Goal: Task Accomplishment & Management: Manage account settings

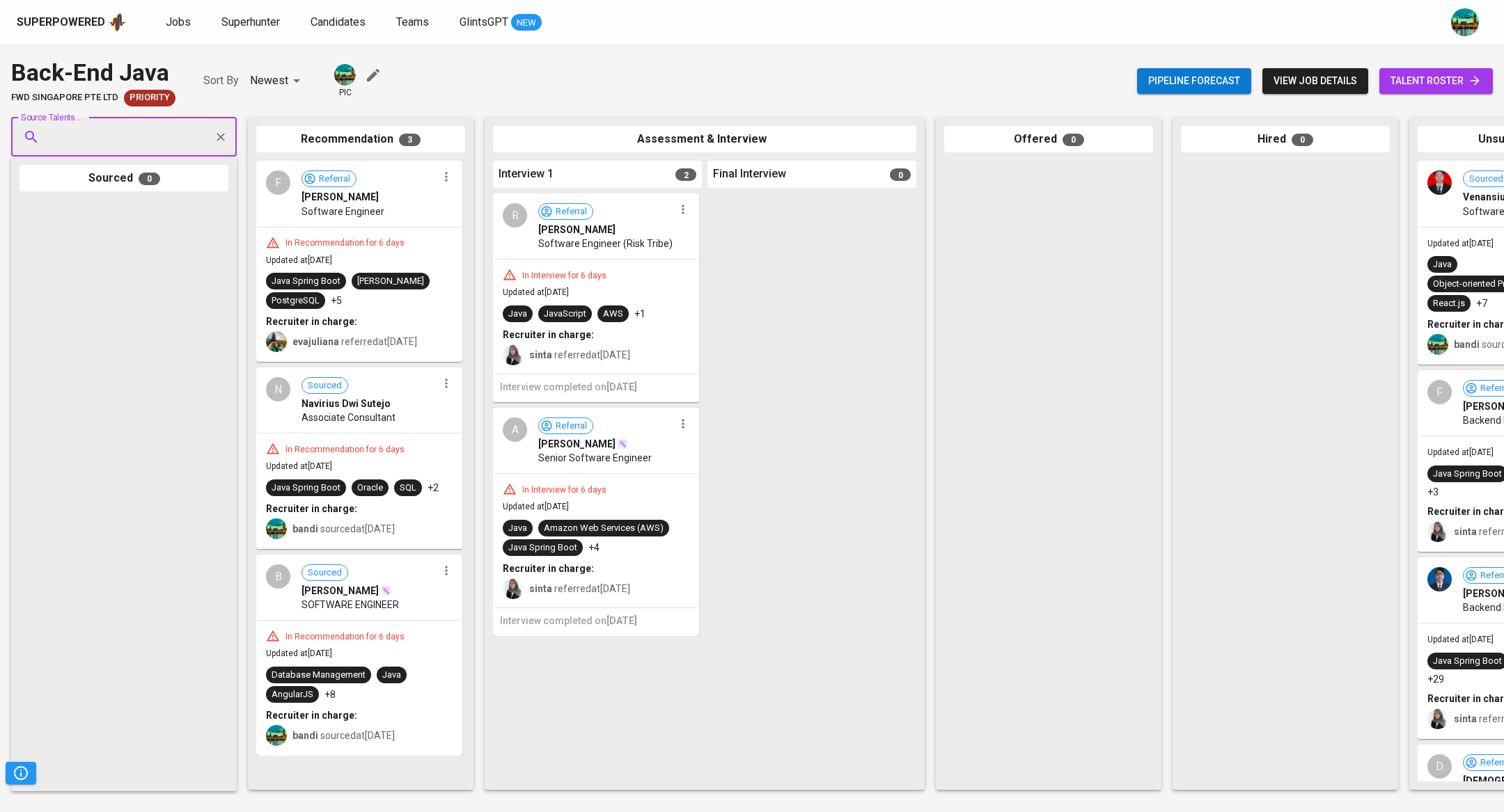
click at [1427, 82] on span "talent roster" at bounding box center [1435, 81] width 91 height 18
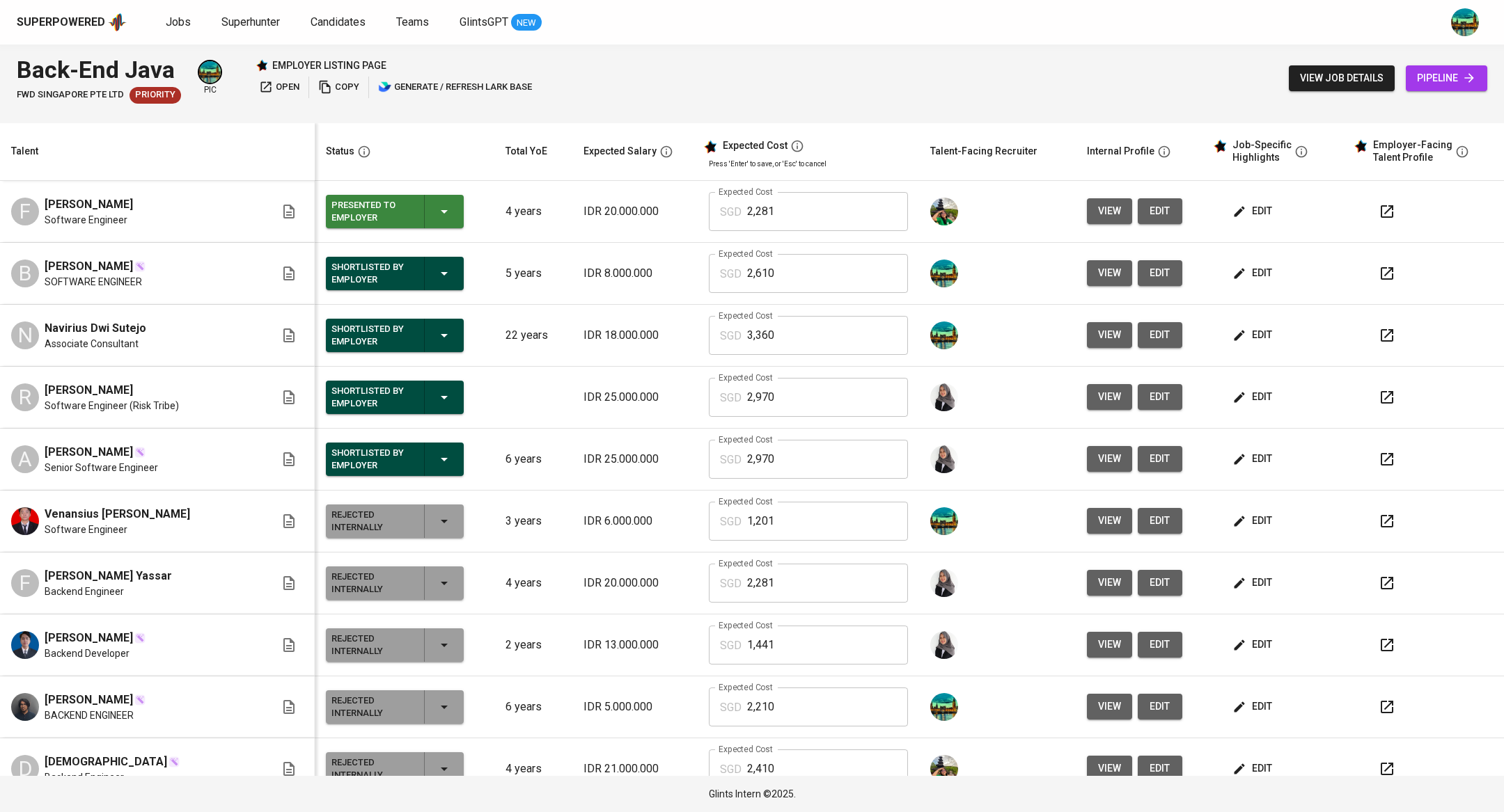
click at [1239, 211] on span "edit" at bounding box center [1253, 211] width 37 height 18
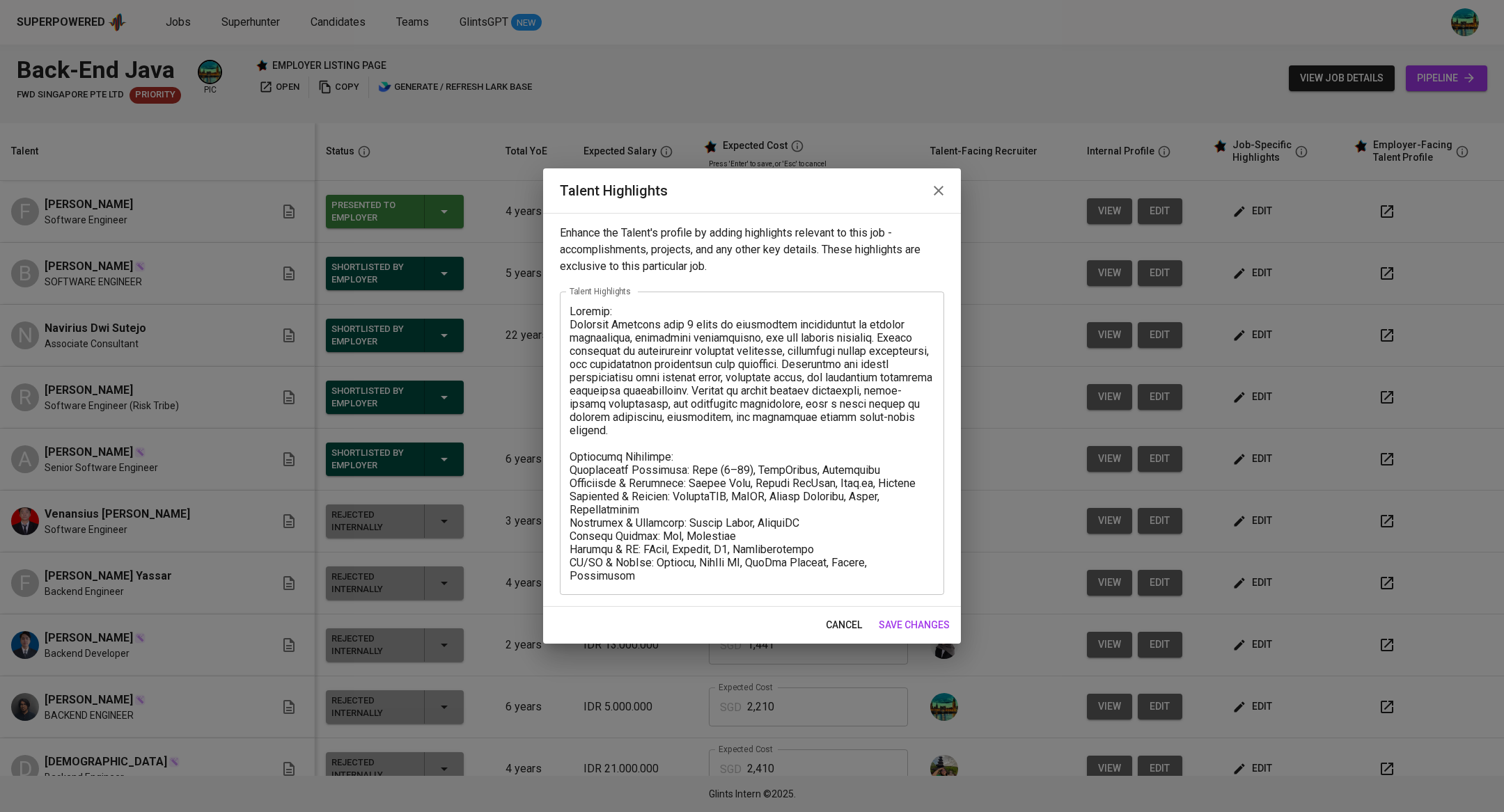
click at [701, 579] on textarea at bounding box center [752, 444] width 365 height 278
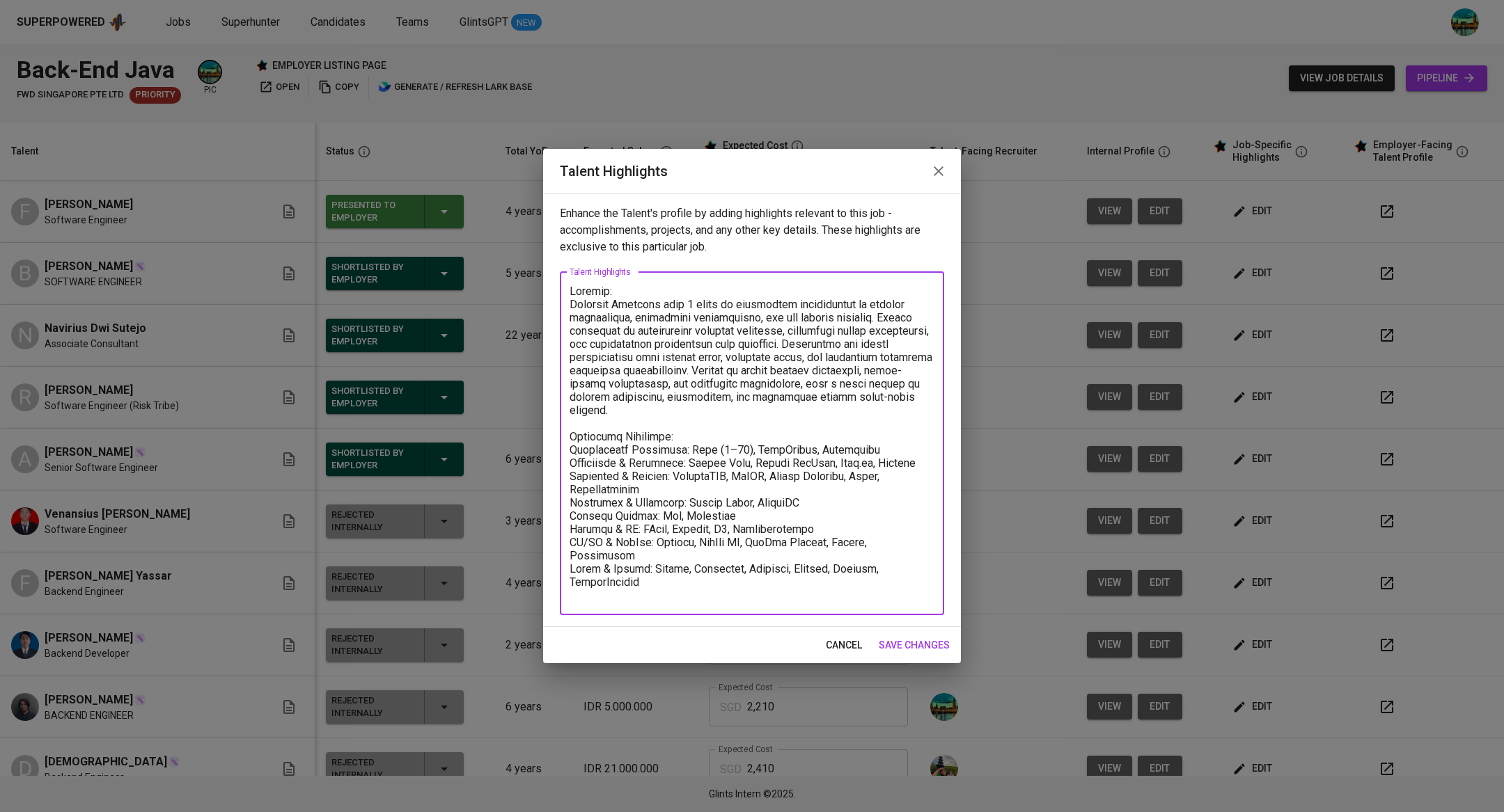
paste textarea "[URL][DOMAIN_NAME]"
type textarea "Loremip: Dolorsit Ametcons adip 0 elits do eiusmodtem incididuntut la etdolor m…"
click at [913, 650] on span "save changes" at bounding box center [914, 646] width 71 height 18
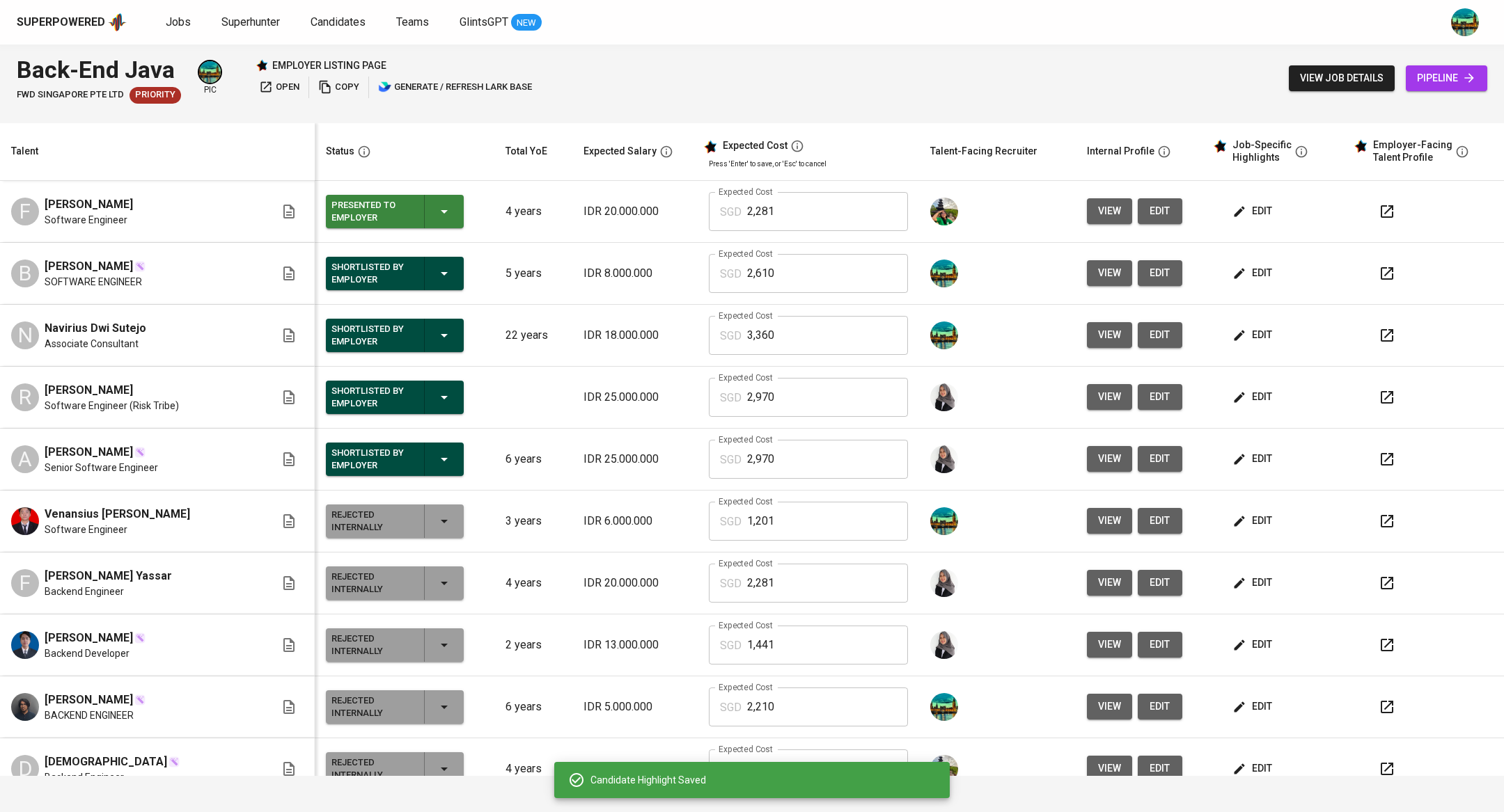
click at [436, 211] on icon "button" at bounding box center [444, 211] width 17 height 17
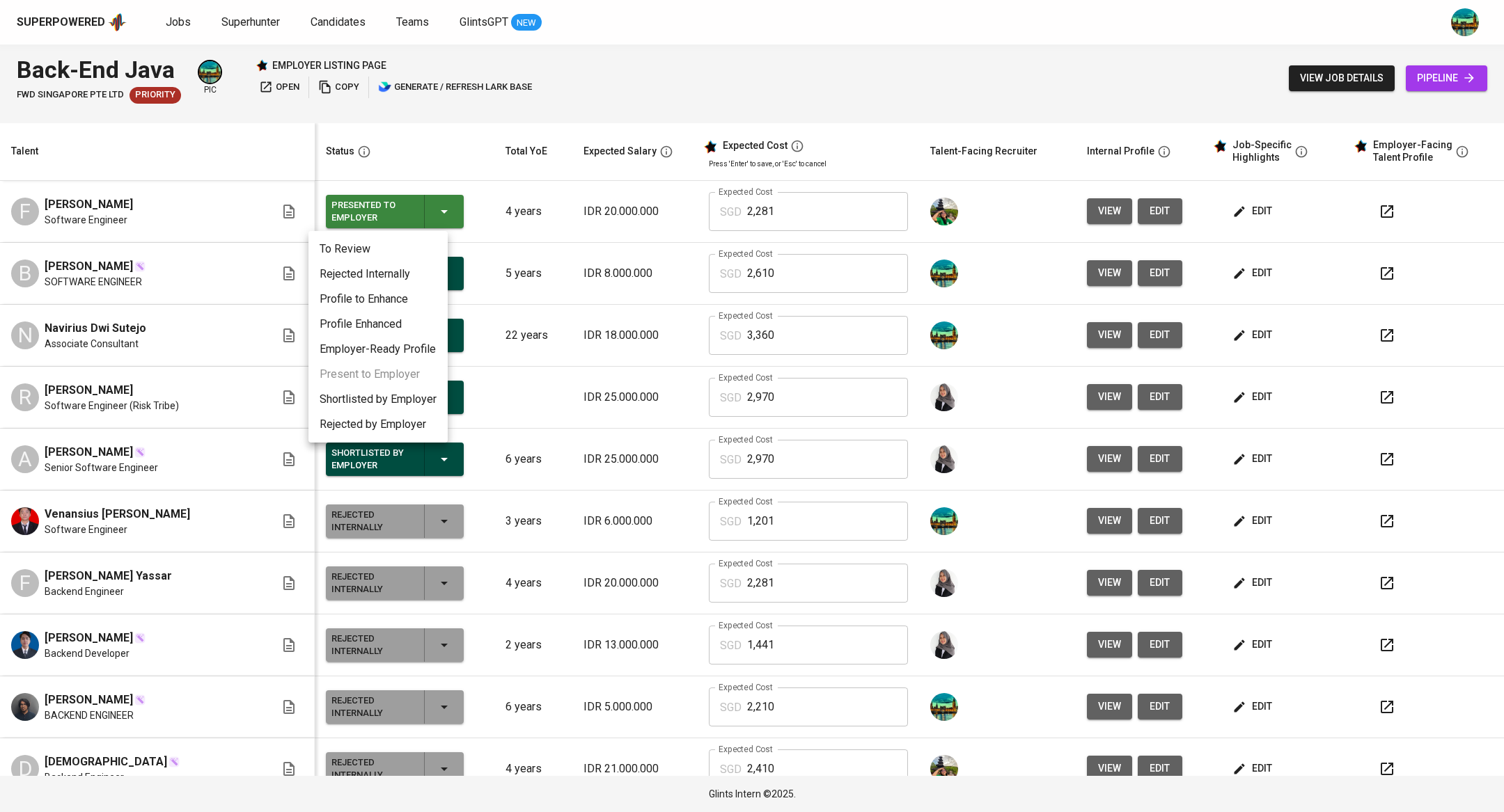
click at [401, 276] on li "Rejected Internally" at bounding box center [378, 274] width 139 height 25
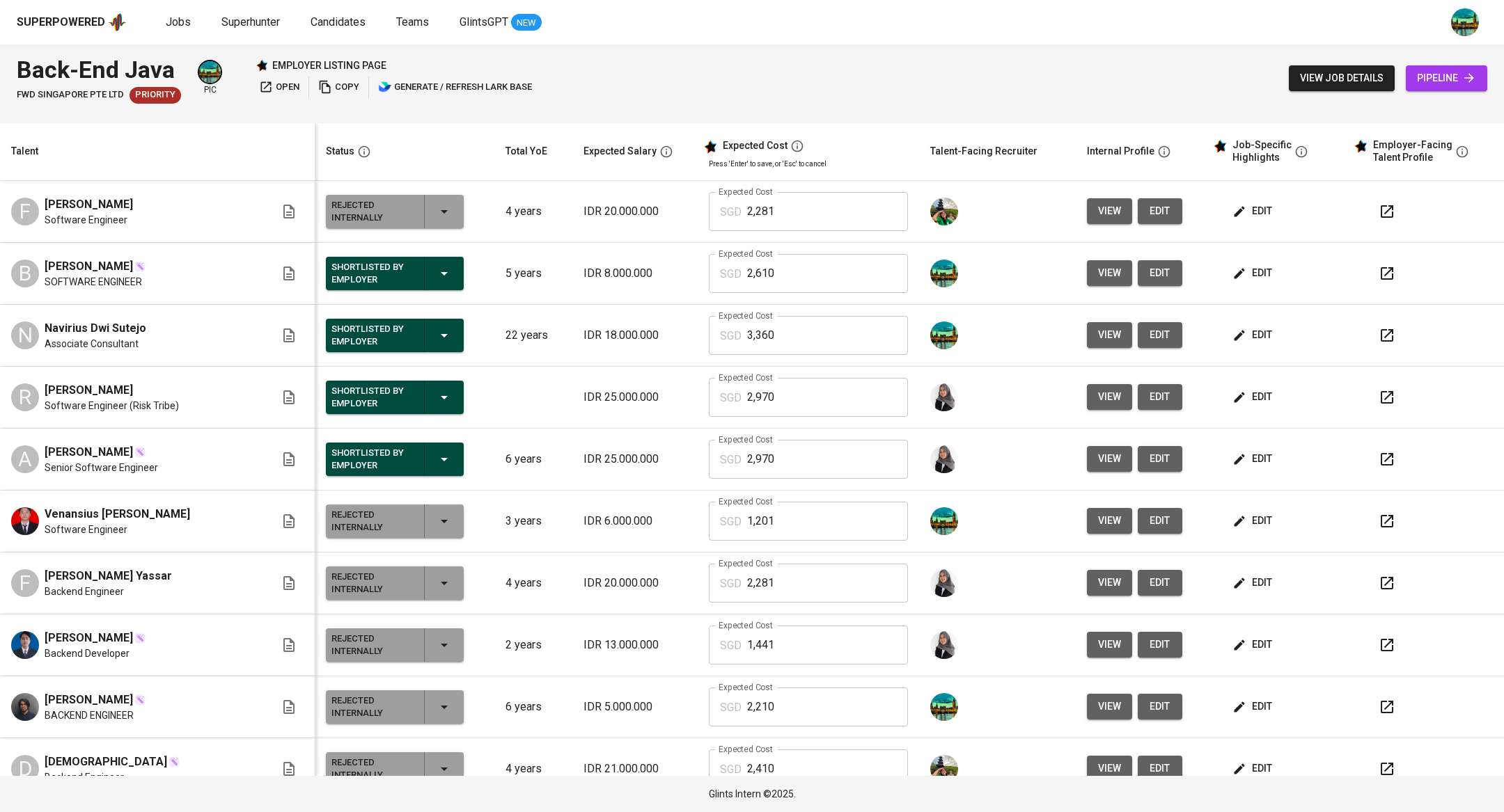
click at [1098, 219] on span "view" at bounding box center [1109, 211] width 23 height 18
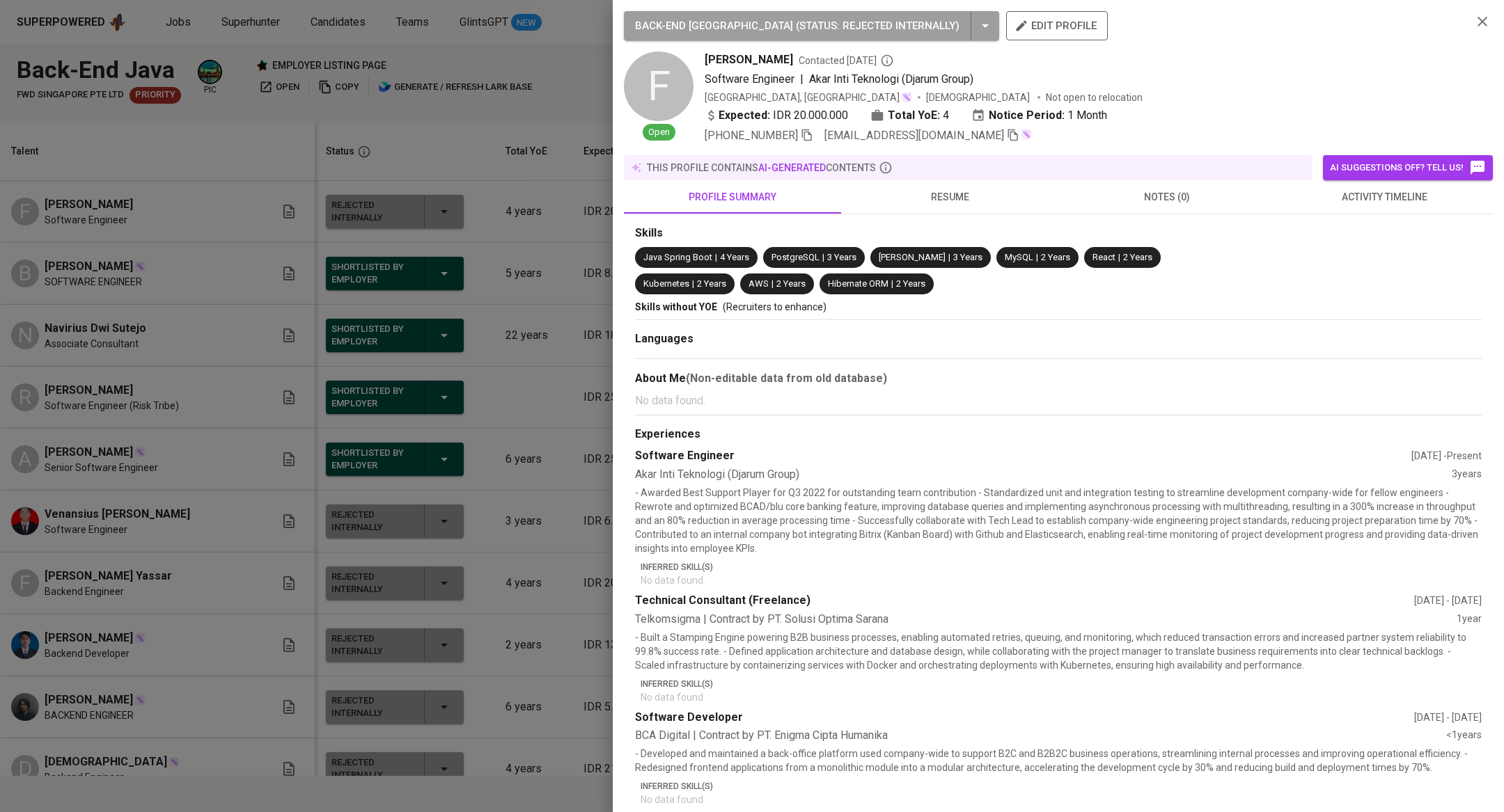
click at [1483, 21] on icon "button" at bounding box center [1482, 21] width 10 height 10
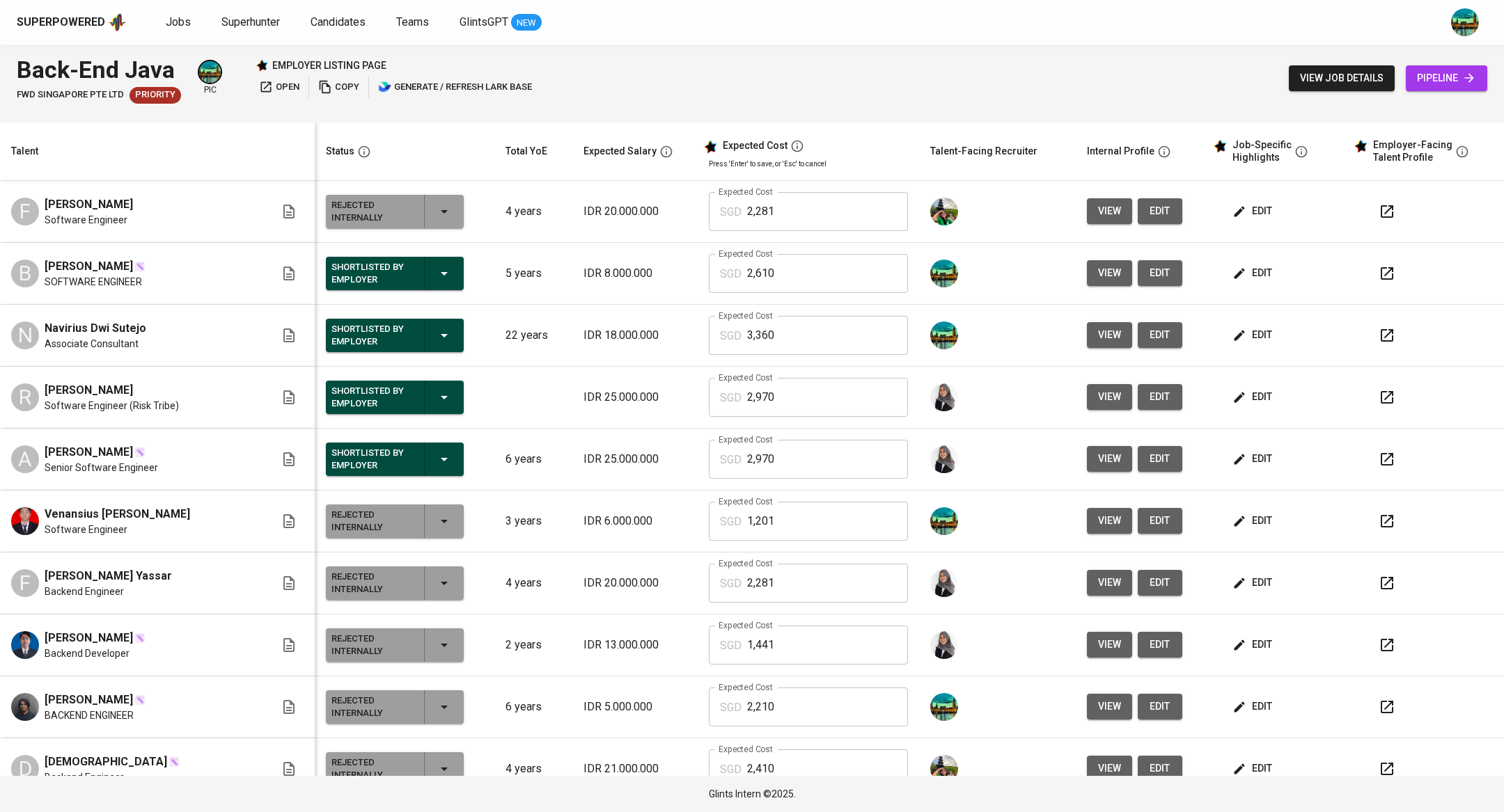
click at [1241, 271] on span "edit" at bounding box center [1253, 273] width 37 height 18
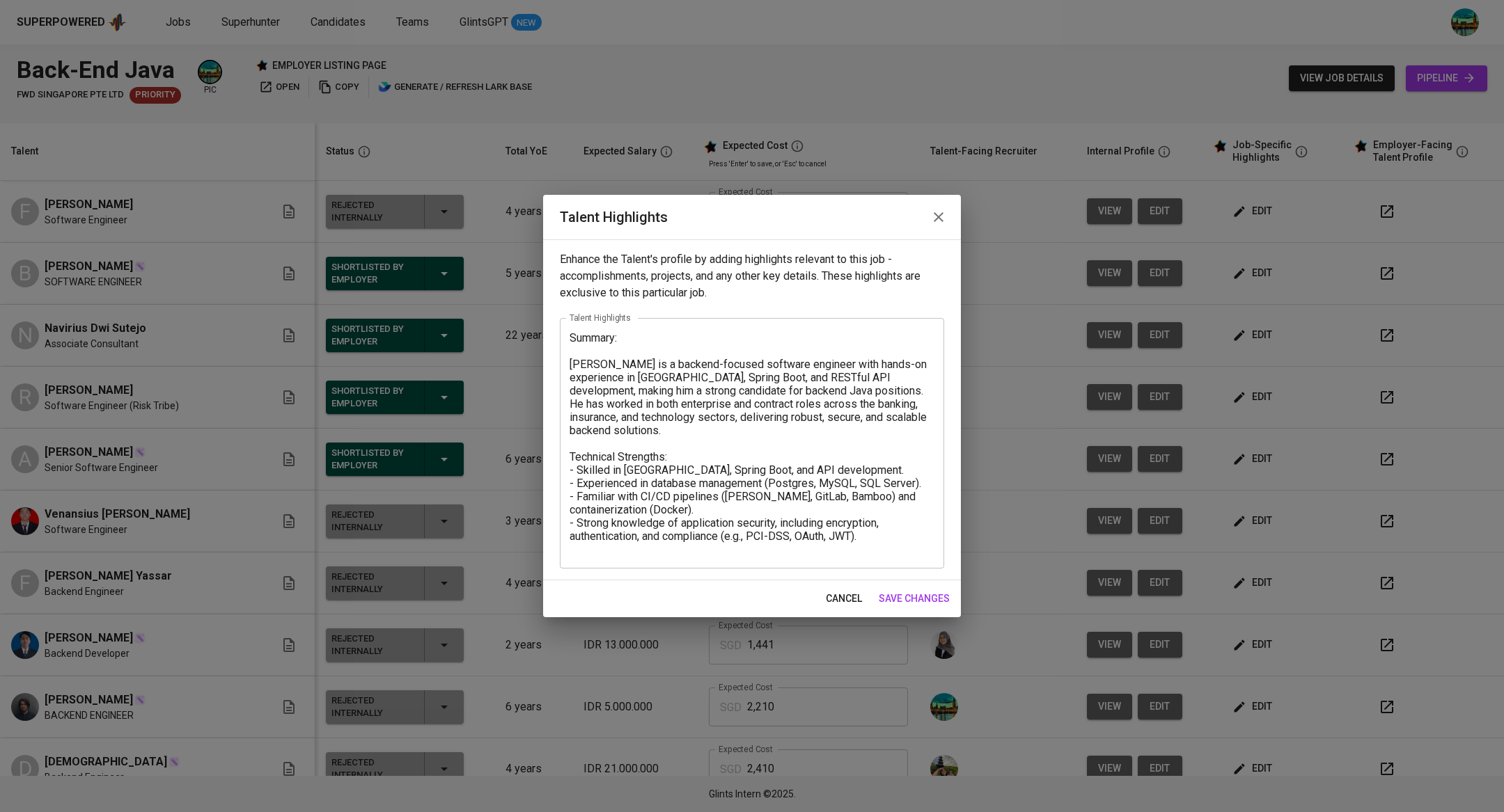
click at [941, 214] on icon "button" at bounding box center [939, 217] width 17 height 17
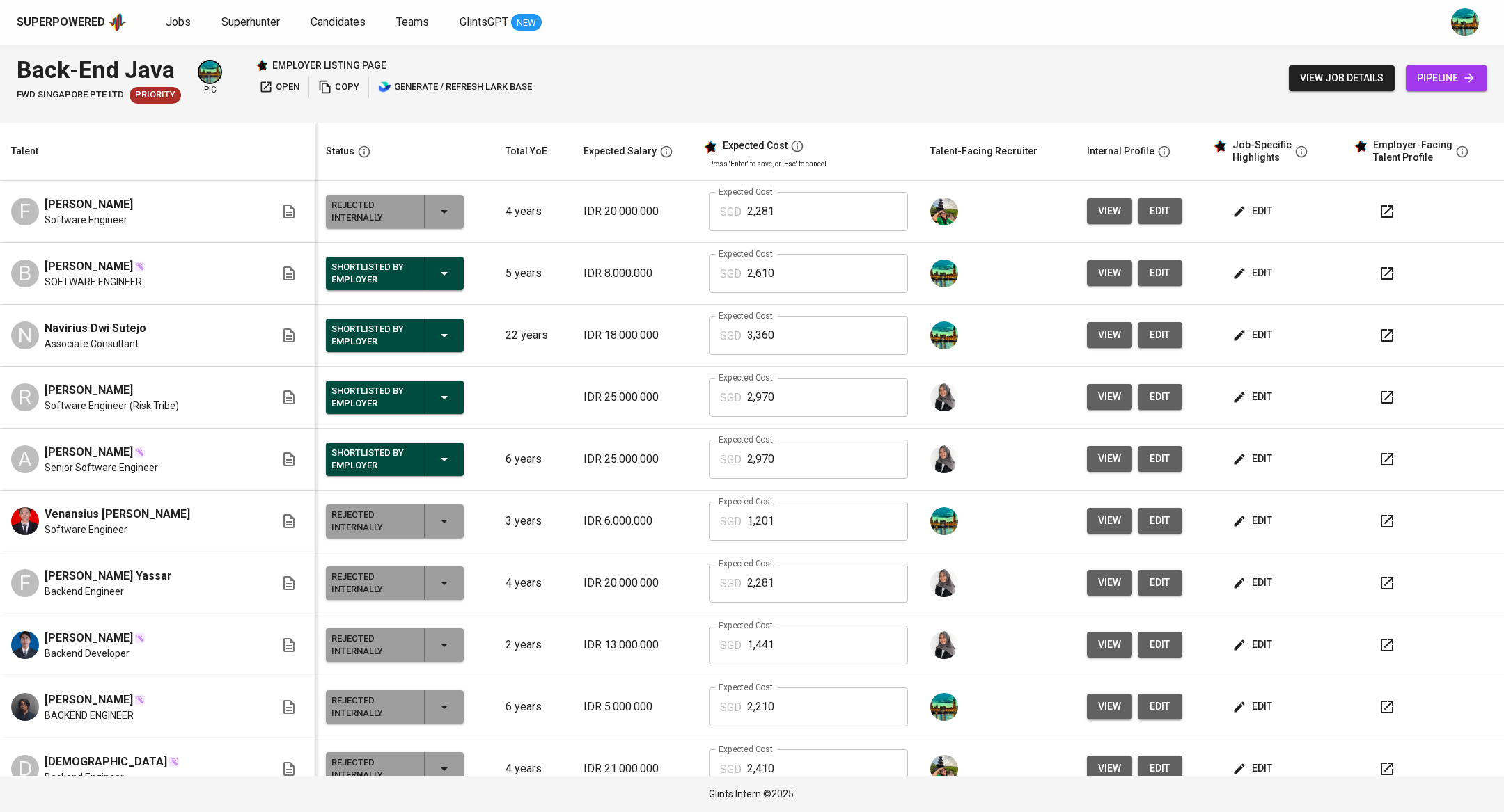
click at [1234, 272] on icon "button" at bounding box center [1239, 273] width 10 height 10
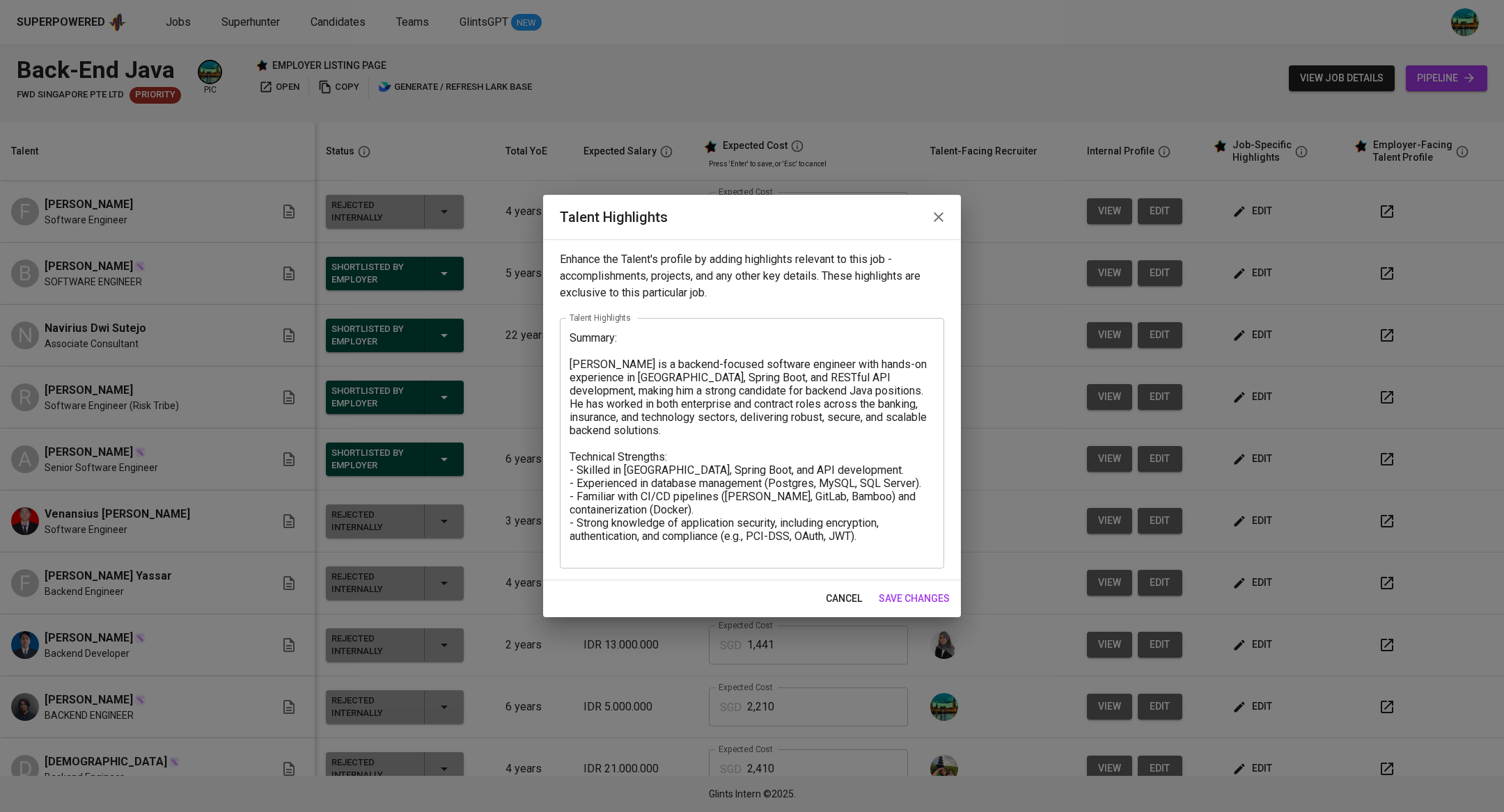
click at [940, 216] on icon "button" at bounding box center [938, 216] width 10 height 10
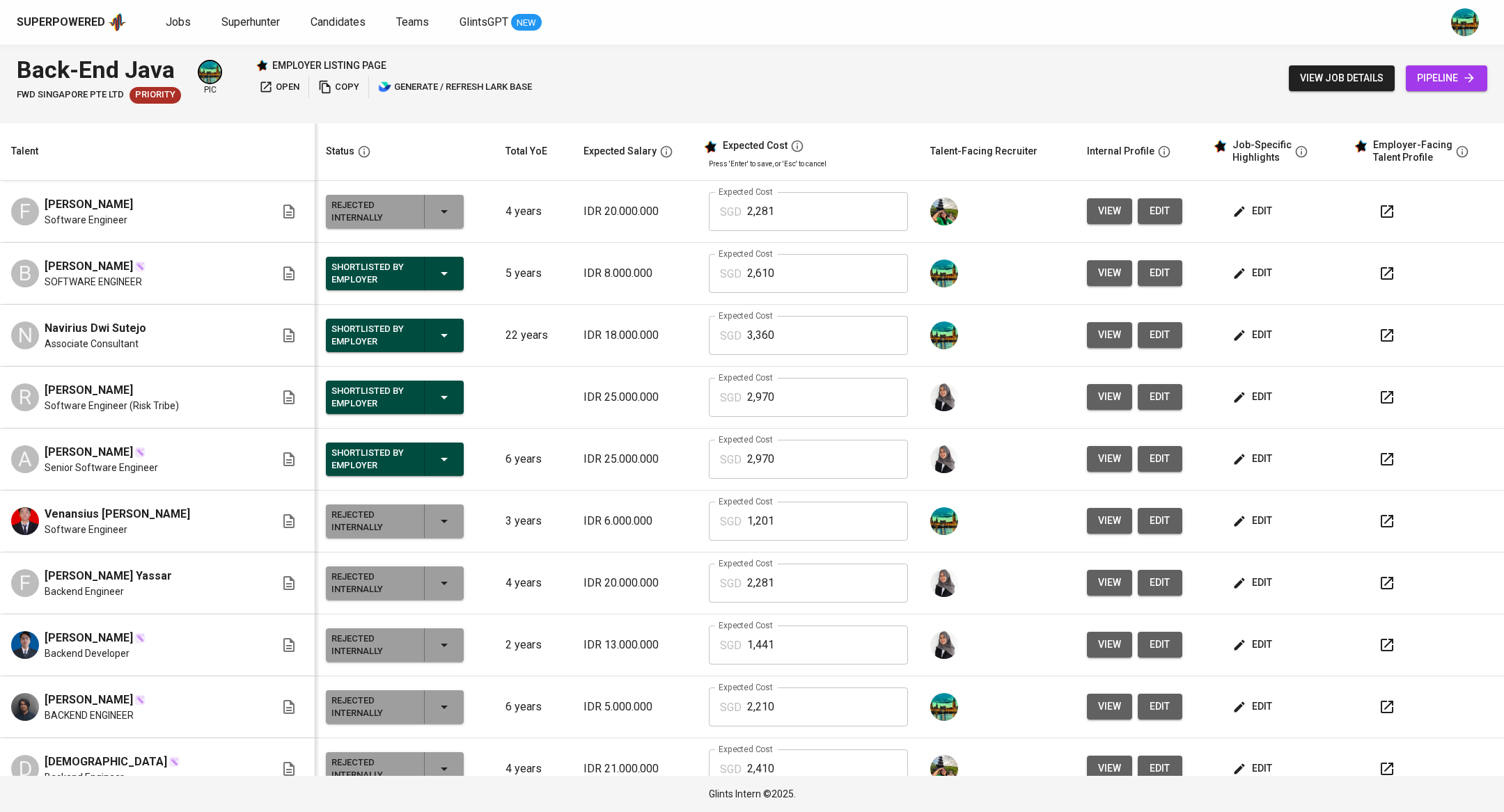
click at [1381, 275] on icon "button" at bounding box center [1386, 273] width 13 height 13
click at [1098, 210] on span "view" at bounding box center [1109, 211] width 23 height 18
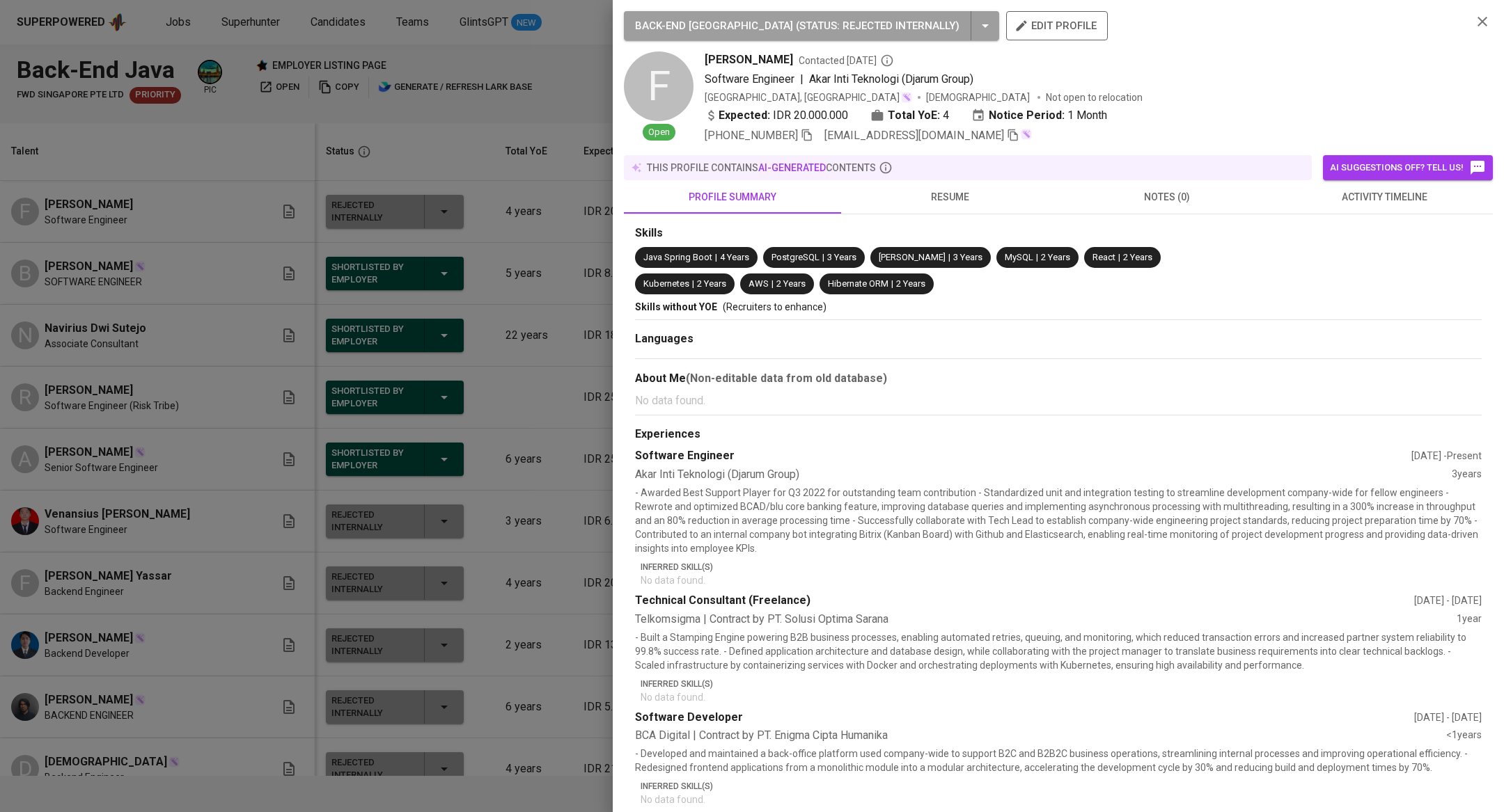
click at [1364, 191] on span "activity timeline" at bounding box center [1384, 197] width 200 height 18
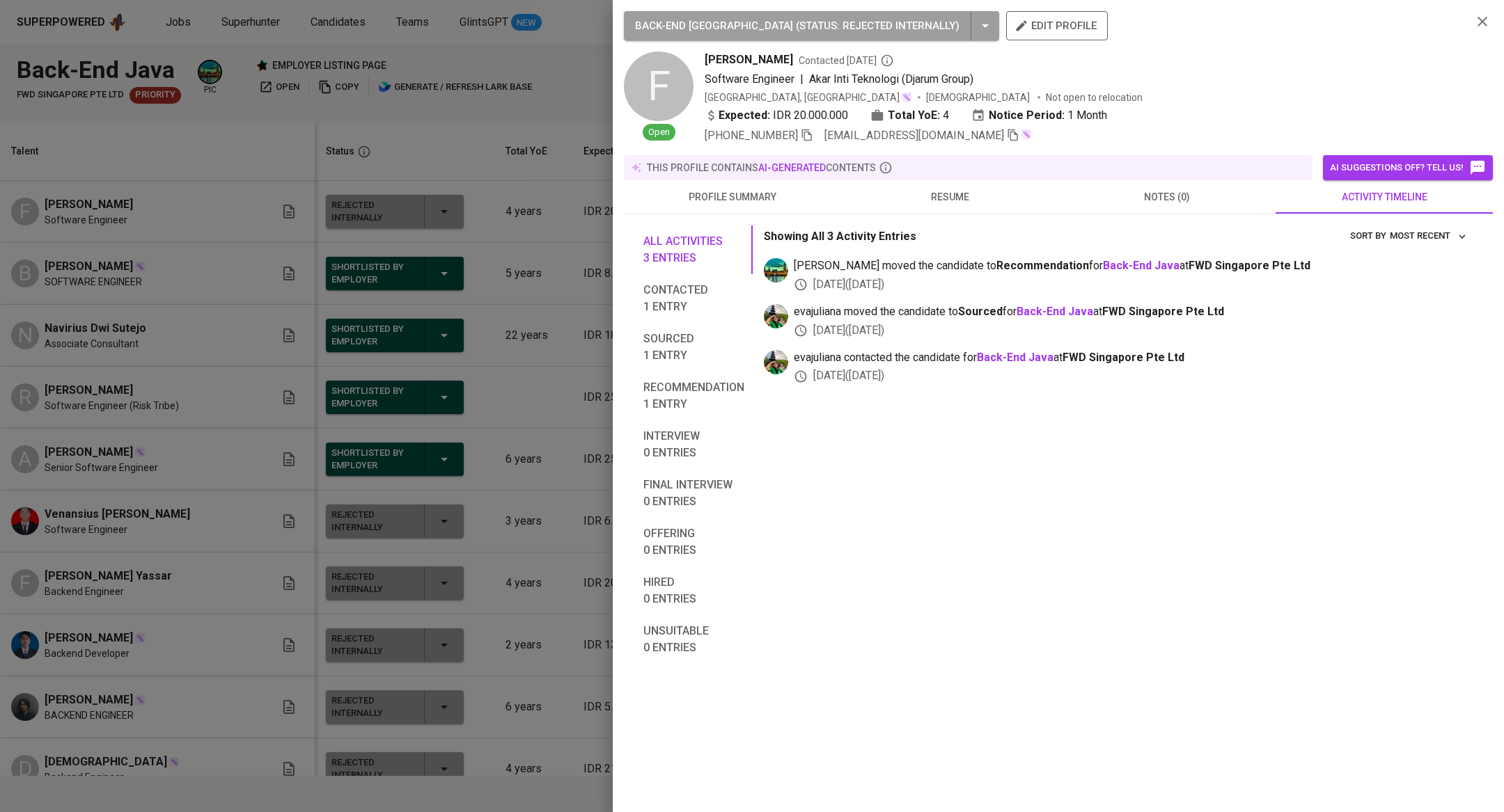
click at [542, 97] on div at bounding box center [752, 406] width 1504 height 812
